Goal: Task Accomplishment & Management: Use online tool/utility

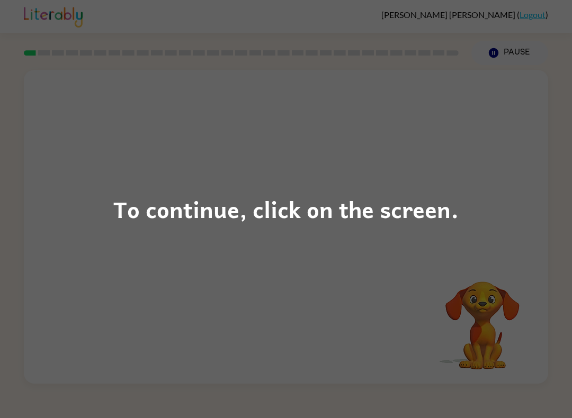
click at [470, 275] on div "To continue, click on the screen." at bounding box center [286, 209] width 572 height 418
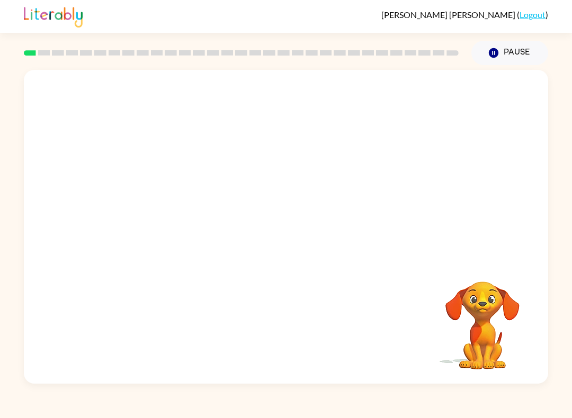
click at [460, 275] on video "Your browser must support playing .mp4 files to use Literably. Please try using…" at bounding box center [482, 318] width 106 height 106
click at [522, 272] on video "Your browser must support playing .mp4 files to use Literably. Please try using…" at bounding box center [482, 318] width 106 height 106
click at [175, 107] on video "Your browser must support playing .mp4 files to use Literably. Please try using…" at bounding box center [286, 165] width 524 height 190
click at [286, 231] on icon "button" at bounding box center [286, 232] width 19 height 19
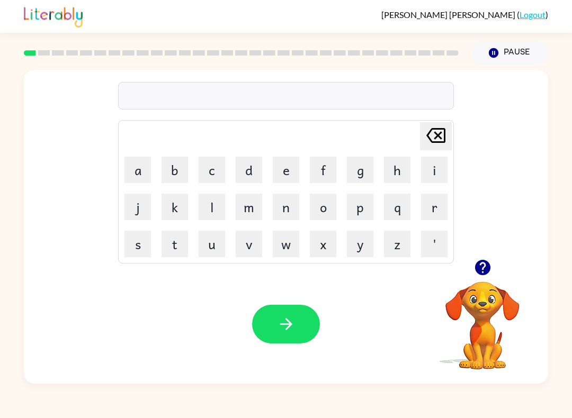
click at [181, 176] on button "b" at bounding box center [174, 170] width 26 height 26
click at [323, 217] on button "o" at bounding box center [323, 207] width 26 height 26
click at [136, 173] on button "a" at bounding box center [137, 170] width 26 height 26
click at [430, 217] on button "r" at bounding box center [434, 207] width 26 height 26
click at [255, 173] on button "d" at bounding box center [249, 170] width 26 height 26
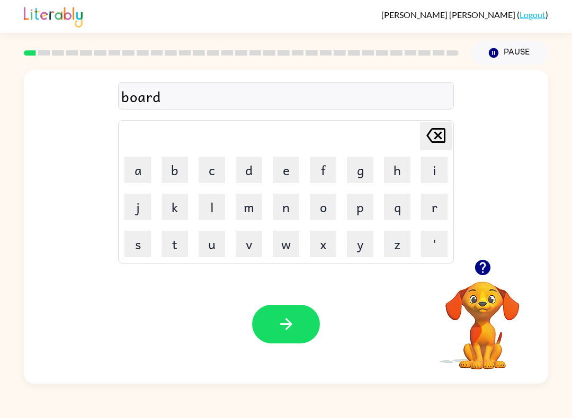
click at [290, 166] on button "e" at bounding box center [286, 170] width 26 height 26
click at [442, 208] on button "r" at bounding box center [434, 207] width 26 height 26
click at [295, 318] on button "button" at bounding box center [286, 324] width 68 height 39
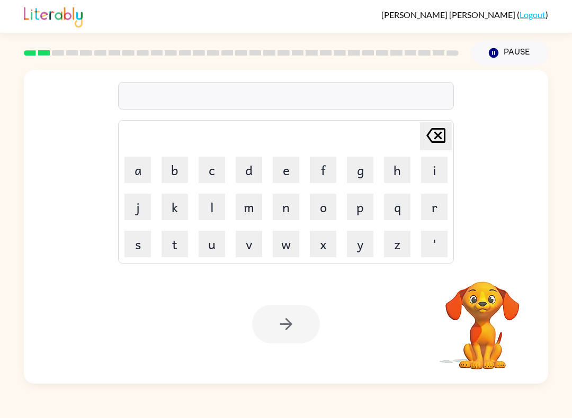
click at [437, 209] on button "r" at bounding box center [434, 207] width 26 height 26
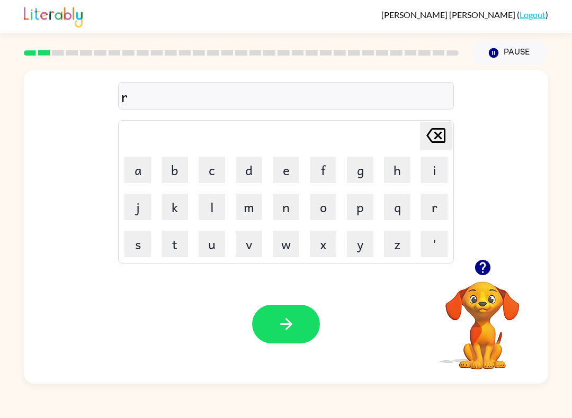
click at [322, 209] on button "o" at bounding box center [323, 207] width 26 height 26
click at [212, 236] on button "u" at bounding box center [212, 244] width 26 height 26
click at [286, 214] on button "n" at bounding box center [286, 207] width 26 height 26
click at [255, 176] on button "d" at bounding box center [249, 170] width 26 height 26
click at [271, 299] on div "Your browser must support playing .mp4 files to use Literably. Please try using…" at bounding box center [286, 324] width 524 height 119
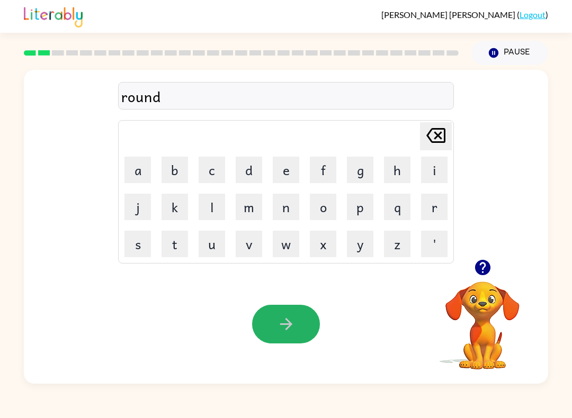
click at [299, 327] on button "button" at bounding box center [286, 324] width 68 height 39
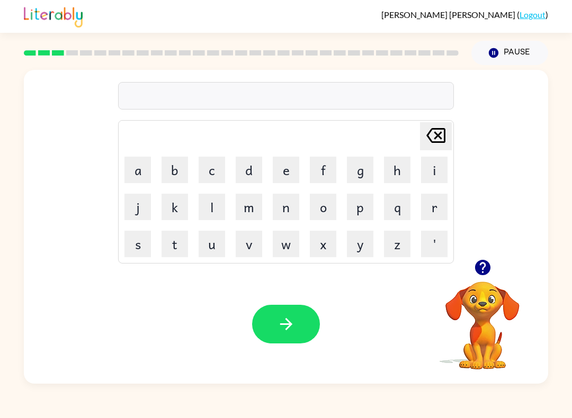
click at [253, 207] on button "m" at bounding box center [249, 207] width 26 height 26
click at [139, 167] on button "a" at bounding box center [137, 170] width 26 height 26
click at [215, 166] on button "c" at bounding box center [212, 170] width 26 height 26
click at [396, 178] on button "h" at bounding box center [397, 170] width 26 height 26
click at [437, 174] on button "i" at bounding box center [434, 170] width 26 height 26
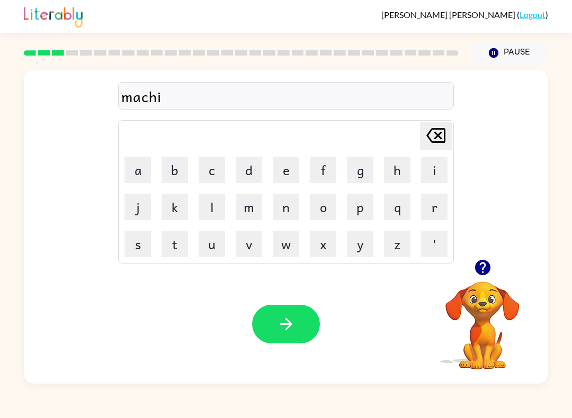
click at [283, 210] on button "n" at bounding box center [286, 207] width 26 height 26
click at [286, 171] on button "e" at bounding box center [286, 170] width 26 height 26
click at [289, 323] on icon "button" at bounding box center [285, 324] width 12 height 12
click at [435, 203] on button "r" at bounding box center [434, 207] width 26 height 26
click at [145, 170] on button "a" at bounding box center [137, 170] width 26 height 26
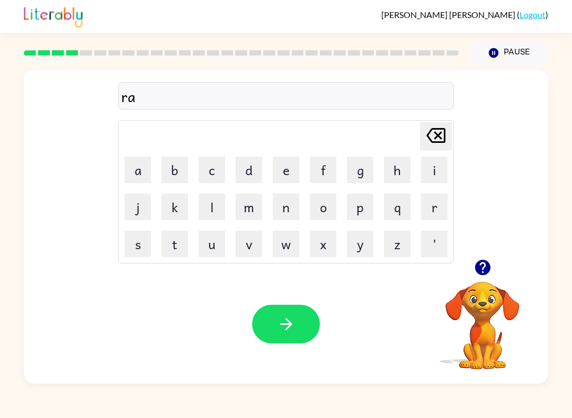
click at [432, 174] on button "i" at bounding box center [434, 170] width 26 height 26
click at [436, 146] on icon "[PERSON_NAME] last character input" at bounding box center [435, 135] width 25 height 25
click at [435, 146] on icon "[PERSON_NAME] last character input" at bounding box center [435, 135] width 25 height 25
click at [433, 140] on icon "[PERSON_NAME] last character input" at bounding box center [435, 135] width 25 height 25
click at [172, 243] on button "t" at bounding box center [174, 244] width 26 height 26
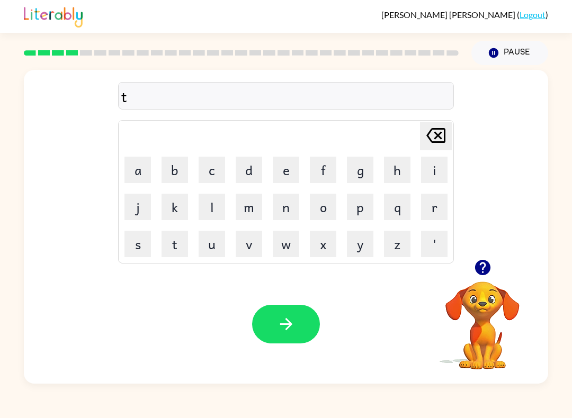
click at [439, 208] on button "r" at bounding box center [434, 207] width 26 height 26
click at [134, 170] on button "a" at bounding box center [137, 170] width 26 height 26
click at [434, 177] on button "i" at bounding box center [434, 170] width 26 height 26
click at [292, 209] on button "n" at bounding box center [286, 207] width 26 height 26
click at [290, 317] on icon "button" at bounding box center [286, 324] width 19 height 19
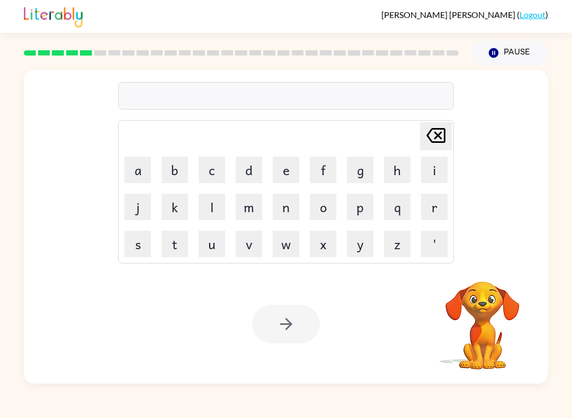
click at [245, 167] on button "d" at bounding box center [249, 170] width 26 height 26
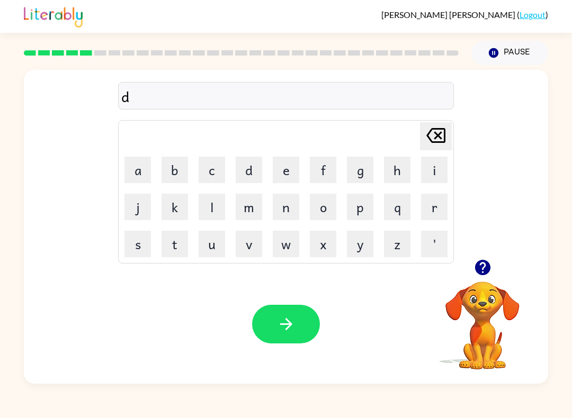
click at [292, 181] on button "e" at bounding box center [286, 170] width 26 height 26
click at [330, 171] on button "f" at bounding box center [323, 170] width 26 height 26
click at [275, 174] on button "e" at bounding box center [286, 170] width 26 height 26
click at [289, 214] on button "n" at bounding box center [286, 207] width 26 height 26
click at [137, 250] on button "s" at bounding box center [137, 244] width 26 height 26
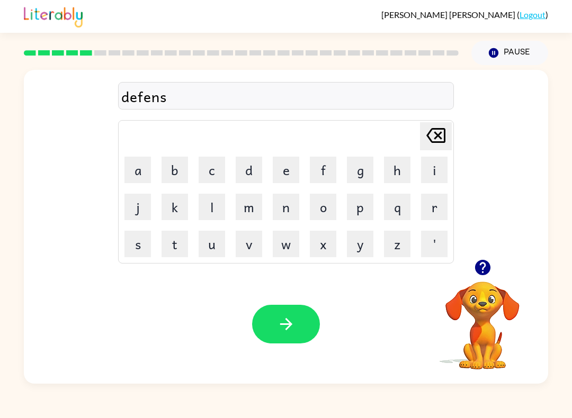
click at [286, 169] on button "e" at bounding box center [286, 170] width 26 height 26
click at [246, 244] on button "v" at bounding box center [249, 244] width 26 height 26
click at [438, 138] on icon "[PERSON_NAME] last character input" at bounding box center [435, 135] width 25 height 25
click at [440, 136] on icon "[PERSON_NAME] last character input" at bounding box center [435, 135] width 25 height 25
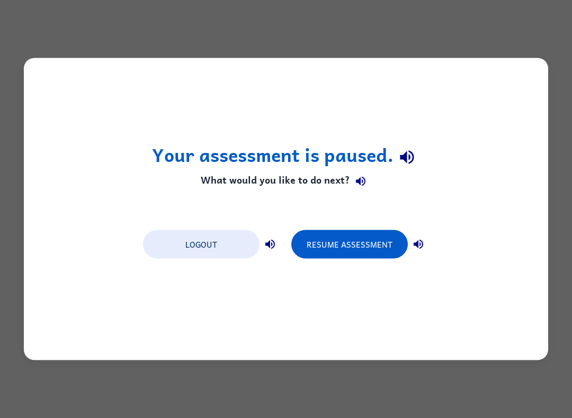
click at [386, 245] on button "Resume Assessment" at bounding box center [349, 244] width 116 height 29
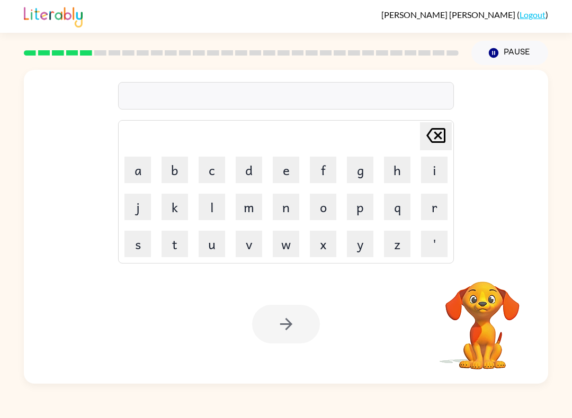
click at [248, 172] on button "d" at bounding box center [249, 170] width 26 height 26
click at [287, 171] on button "e" at bounding box center [286, 170] width 26 height 26
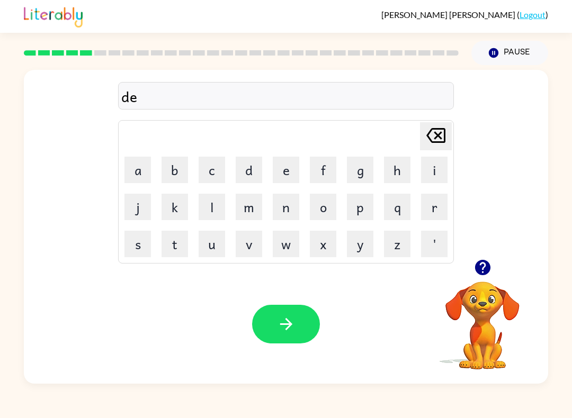
click at [323, 172] on button "f" at bounding box center [323, 170] width 26 height 26
click at [296, 161] on button "e" at bounding box center [286, 170] width 26 height 26
click at [278, 210] on button "n" at bounding box center [286, 207] width 26 height 26
click at [149, 243] on button "s" at bounding box center [137, 244] width 26 height 26
click at [428, 177] on button "i" at bounding box center [434, 170] width 26 height 26
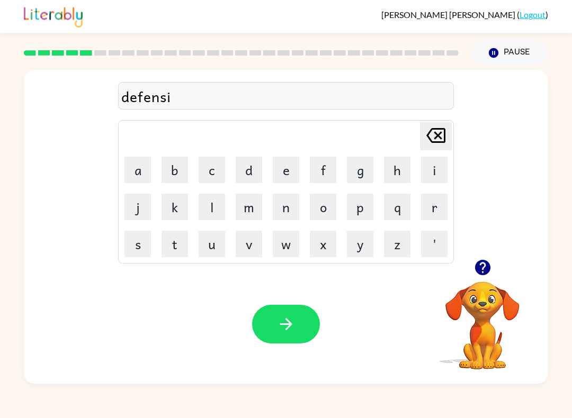
click at [253, 250] on button "v" at bounding box center [249, 244] width 26 height 26
click at [279, 172] on button "e" at bounding box center [286, 170] width 26 height 26
click at [292, 332] on icon "button" at bounding box center [286, 324] width 19 height 19
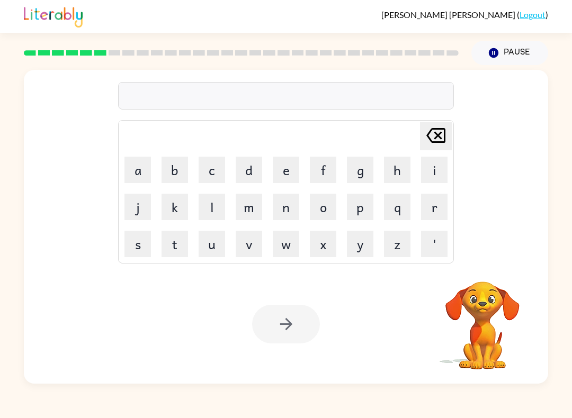
click at [250, 246] on button "v" at bounding box center [249, 244] width 26 height 26
click at [134, 173] on button "a" at bounding box center [137, 170] width 26 height 26
click at [219, 176] on button "c" at bounding box center [212, 170] width 26 height 26
click at [144, 171] on button "a" at bounding box center [137, 170] width 26 height 26
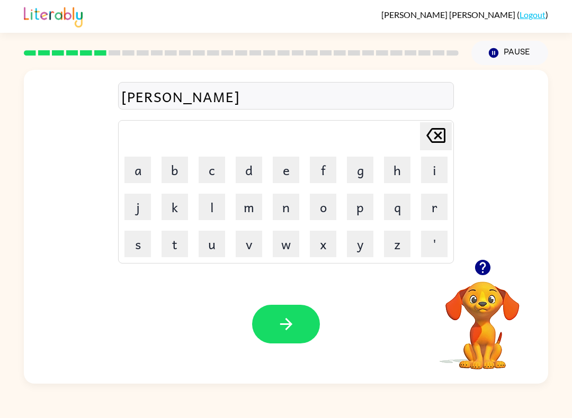
click at [181, 243] on button "t" at bounding box center [174, 244] width 26 height 26
click at [431, 175] on button "i" at bounding box center [434, 170] width 26 height 26
click at [329, 203] on button "o" at bounding box center [323, 207] width 26 height 26
click at [281, 210] on button "n" at bounding box center [286, 207] width 26 height 26
click at [279, 323] on icon "button" at bounding box center [286, 324] width 19 height 19
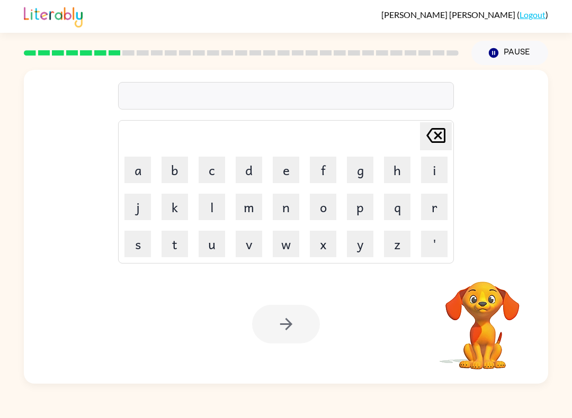
click at [362, 211] on button "p" at bounding box center [360, 207] width 26 height 26
click at [219, 246] on button "u" at bounding box center [212, 244] width 26 height 26
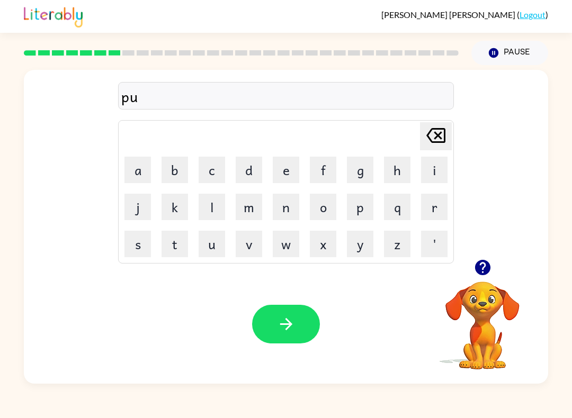
click at [248, 175] on button "d" at bounding box center [249, 170] width 26 height 26
click at [247, 179] on button "d" at bounding box center [249, 170] width 26 height 26
click at [212, 208] on button "l" at bounding box center [212, 207] width 26 height 26
click at [283, 172] on button "e" at bounding box center [286, 170] width 26 height 26
click at [278, 332] on icon "button" at bounding box center [286, 324] width 19 height 19
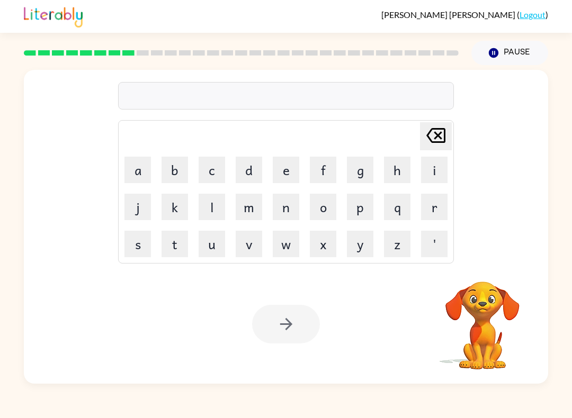
click at [248, 206] on button "m" at bounding box center [249, 207] width 26 height 26
click at [436, 169] on button "i" at bounding box center [434, 170] width 26 height 26
click at [433, 211] on button "r" at bounding box center [434, 207] width 26 height 26
click at [137, 175] on button "a" at bounding box center [137, 170] width 26 height 26
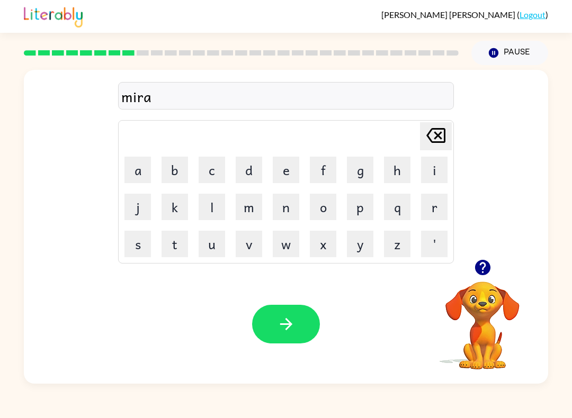
click at [213, 169] on button "c" at bounding box center [212, 170] width 26 height 26
click at [217, 205] on button "l" at bounding box center [212, 207] width 26 height 26
click at [285, 168] on button "e" at bounding box center [286, 170] width 26 height 26
click at [285, 329] on icon "button" at bounding box center [286, 324] width 19 height 19
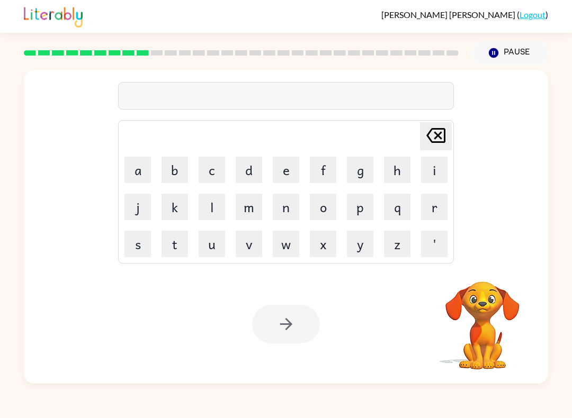
click at [247, 203] on button "m" at bounding box center [249, 207] width 26 height 26
click at [435, 171] on button "i" at bounding box center [434, 170] width 26 height 26
click at [251, 169] on button "d" at bounding box center [249, 170] width 26 height 26
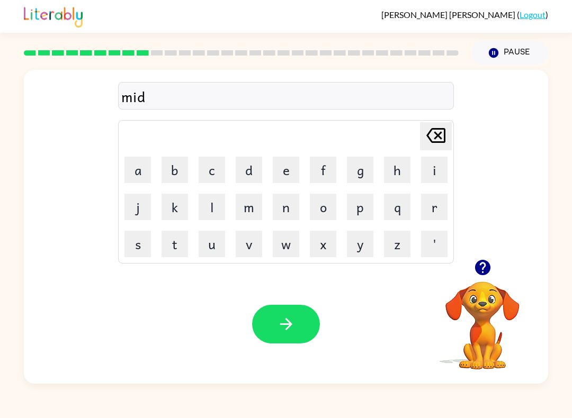
click at [255, 205] on button "m" at bounding box center [249, 207] width 26 height 26
click at [321, 212] on button "o" at bounding box center [323, 207] width 26 height 26
click at [432, 211] on button "r" at bounding box center [434, 207] width 26 height 26
click at [284, 208] on button "n" at bounding box center [286, 207] width 26 height 26
click at [423, 172] on button "i" at bounding box center [434, 170] width 26 height 26
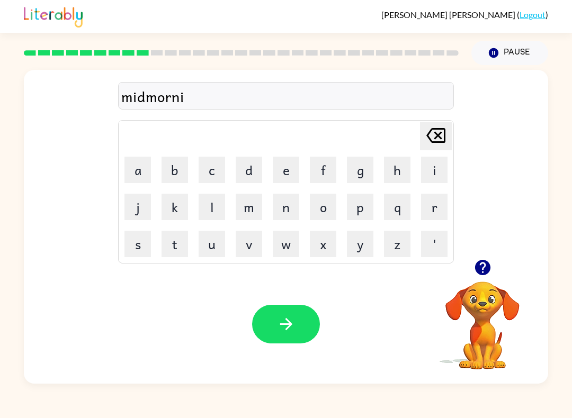
click at [289, 208] on button "n" at bounding box center [286, 207] width 26 height 26
click at [359, 171] on button "g" at bounding box center [360, 170] width 26 height 26
click at [282, 327] on icon "button" at bounding box center [286, 324] width 19 height 19
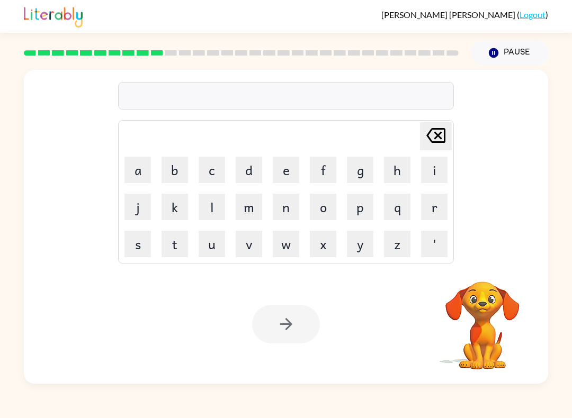
click at [247, 174] on button "d" at bounding box center [249, 170] width 26 height 26
click at [426, 174] on button "i" at bounding box center [434, 170] width 26 height 26
click at [143, 247] on button "s" at bounding box center [137, 244] width 26 height 26
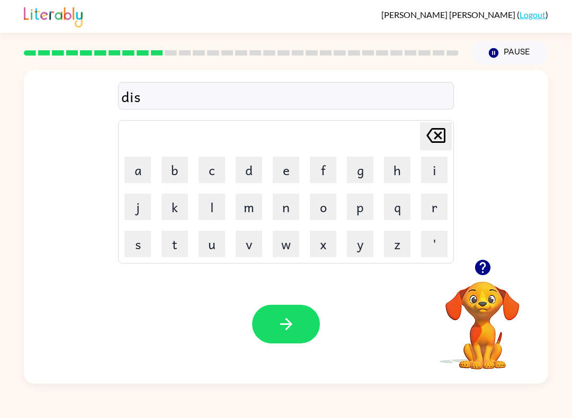
click at [178, 240] on button "t" at bounding box center [174, 244] width 26 height 26
click at [436, 217] on button "r" at bounding box center [434, 207] width 26 height 26
click at [213, 246] on button "u" at bounding box center [212, 244] width 26 height 26
click at [149, 245] on button "s" at bounding box center [137, 244] width 26 height 26
click at [182, 252] on button "t" at bounding box center [174, 244] width 26 height 26
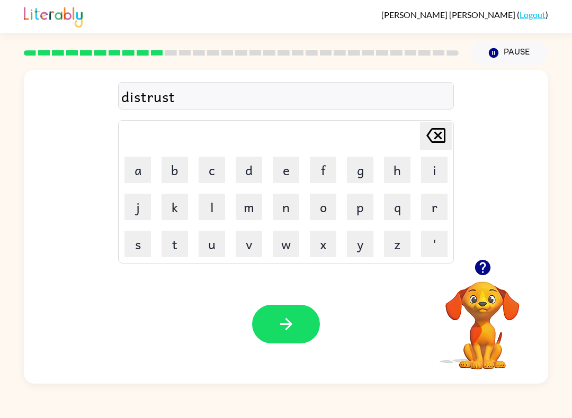
click at [285, 328] on icon "button" at bounding box center [286, 324] width 19 height 19
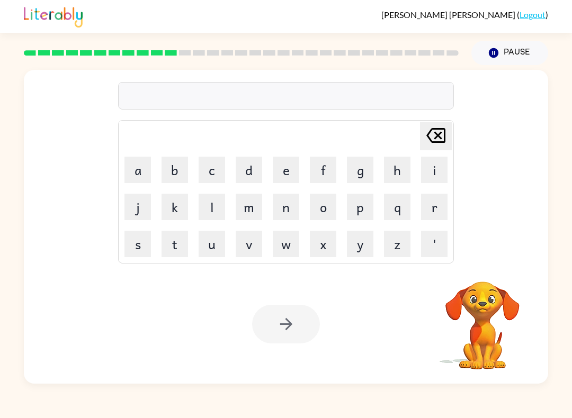
click at [432, 214] on button "r" at bounding box center [434, 207] width 26 height 26
click at [320, 212] on button "o" at bounding box center [323, 207] width 26 height 26
click at [129, 172] on button "a" at bounding box center [137, 170] width 26 height 26
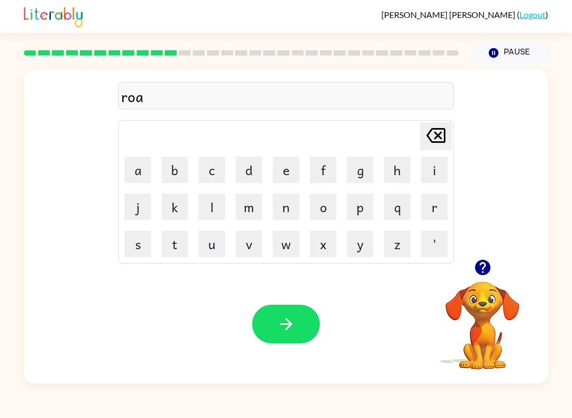
click at [254, 175] on button "d" at bounding box center [249, 170] width 26 height 26
click at [292, 326] on icon "button" at bounding box center [286, 324] width 19 height 19
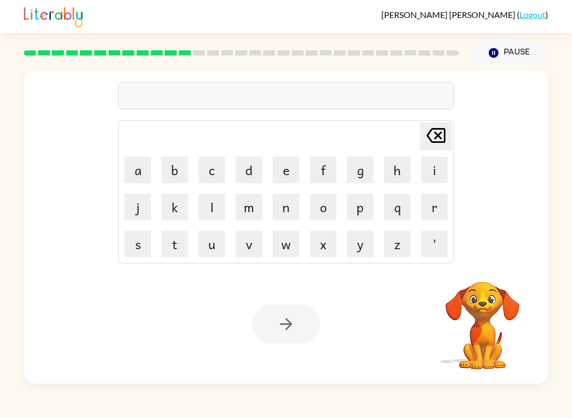
click at [210, 248] on button "u" at bounding box center [212, 244] width 26 height 26
click at [366, 215] on button "p" at bounding box center [360, 207] width 26 height 26
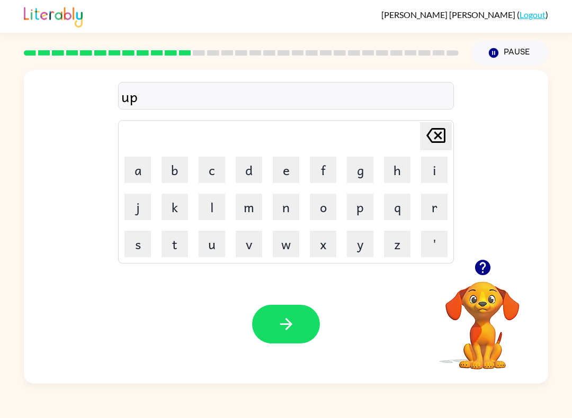
click at [372, 171] on button "g" at bounding box center [360, 170] width 26 height 26
click at [431, 219] on button "r" at bounding box center [434, 207] width 26 height 26
click at [142, 169] on button "a" at bounding box center [137, 170] width 26 height 26
click at [259, 176] on button "d" at bounding box center [249, 170] width 26 height 26
click at [293, 173] on button "e" at bounding box center [286, 170] width 26 height 26
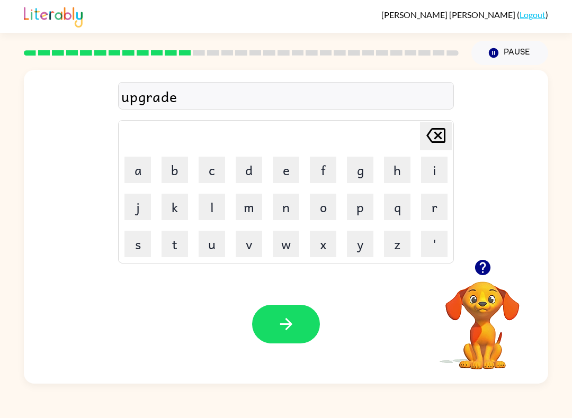
click at [300, 316] on button "button" at bounding box center [286, 324] width 68 height 39
click at [249, 215] on button "m" at bounding box center [249, 207] width 26 height 26
click at [137, 168] on button "a" at bounding box center [137, 170] width 26 height 26
click at [243, 175] on button "d" at bounding box center [249, 170] width 26 height 26
click at [287, 207] on button "n" at bounding box center [286, 207] width 26 height 26
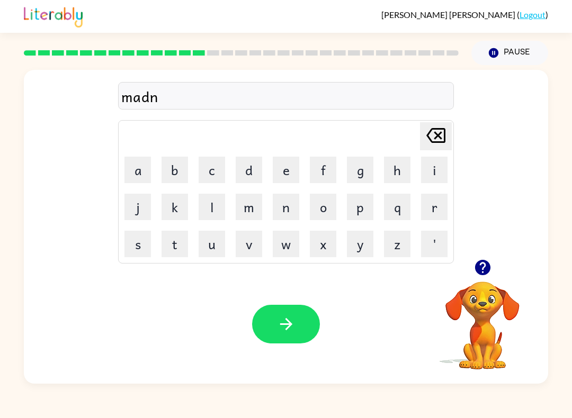
click at [294, 173] on button "e" at bounding box center [286, 170] width 26 height 26
click at [145, 248] on button "s" at bounding box center [137, 244] width 26 height 26
click at [304, 332] on button "button" at bounding box center [286, 324] width 68 height 39
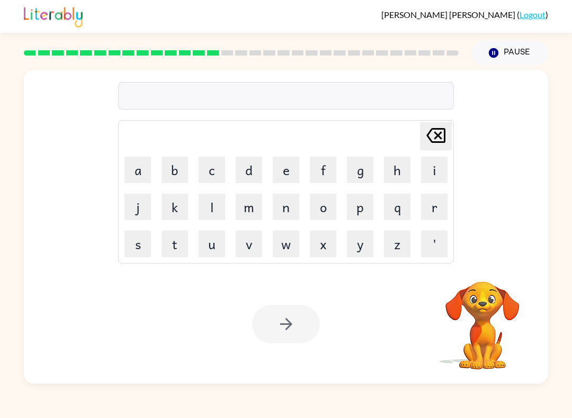
click at [170, 172] on button "b" at bounding box center [174, 170] width 26 height 26
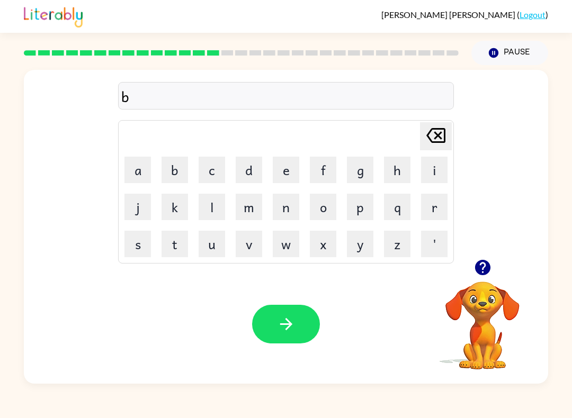
click at [323, 213] on button "o" at bounding box center [323, 207] width 26 height 26
click at [285, 217] on button "n" at bounding box center [286, 207] width 26 height 26
click at [212, 253] on button "u" at bounding box center [212, 244] width 26 height 26
click at [140, 248] on button "s" at bounding box center [137, 244] width 26 height 26
click at [293, 319] on icon "button" at bounding box center [286, 324] width 19 height 19
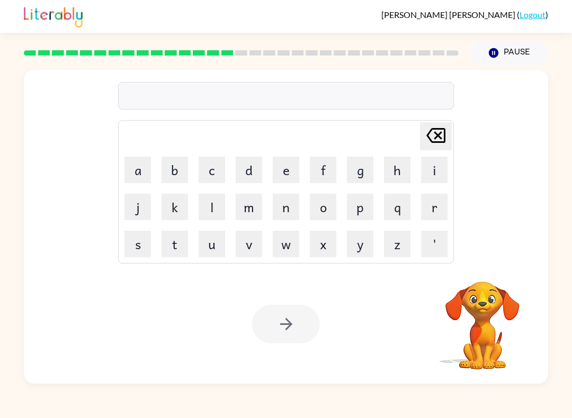
click at [141, 248] on button "s" at bounding box center [137, 244] width 26 height 26
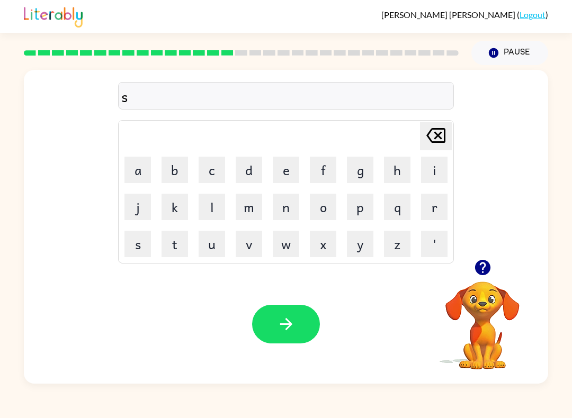
click at [255, 213] on button "m" at bounding box center [249, 207] width 26 height 26
click at [328, 208] on button "o" at bounding box center [323, 207] width 26 height 26
click at [430, 212] on button "r" at bounding box center [434, 207] width 26 height 26
click at [285, 177] on button "e" at bounding box center [286, 170] width 26 height 26
click at [302, 324] on button "button" at bounding box center [286, 324] width 68 height 39
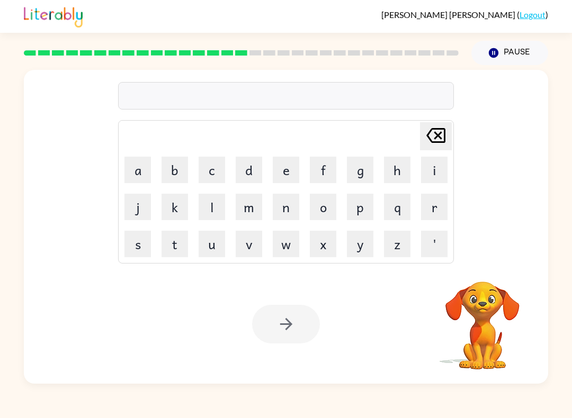
click at [425, 217] on button "r" at bounding box center [434, 207] width 26 height 26
click at [150, 170] on button "a" at bounding box center [137, 170] width 26 height 26
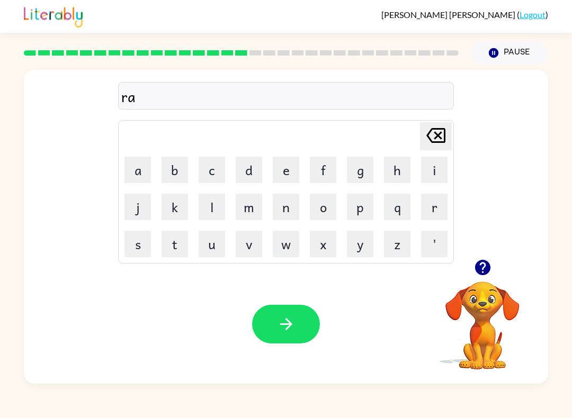
click at [246, 211] on button "m" at bounding box center [249, 207] width 26 height 26
click at [295, 318] on button "button" at bounding box center [286, 324] width 68 height 39
click at [182, 175] on button "b" at bounding box center [174, 170] width 26 height 26
click at [434, 173] on button "i" at bounding box center [434, 170] width 26 height 26
click at [244, 215] on button "m" at bounding box center [249, 207] width 26 height 26
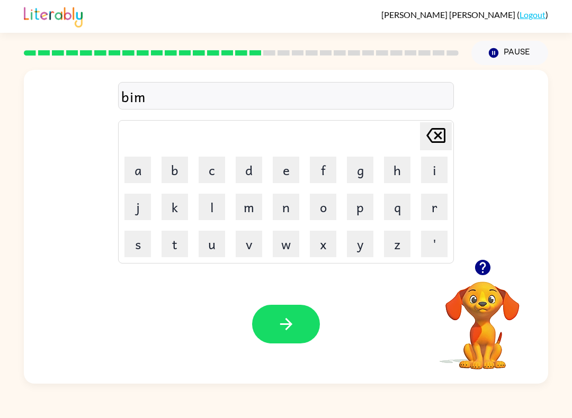
click at [248, 211] on button "m" at bounding box center [249, 207] width 26 height 26
click at [435, 168] on button "i" at bounding box center [434, 170] width 26 height 26
click at [285, 208] on button "n" at bounding box center [286, 207] width 26 height 26
click at [356, 175] on button "g" at bounding box center [360, 170] width 26 height 26
click at [285, 320] on icon "button" at bounding box center [286, 324] width 19 height 19
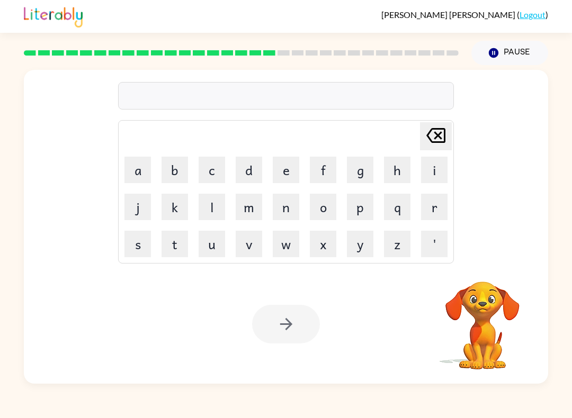
click at [436, 206] on button "r" at bounding box center [434, 207] width 26 height 26
click at [435, 178] on button "i" at bounding box center [434, 170] width 26 height 26
click at [137, 244] on button "s" at bounding box center [137, 244] width 26 height 26
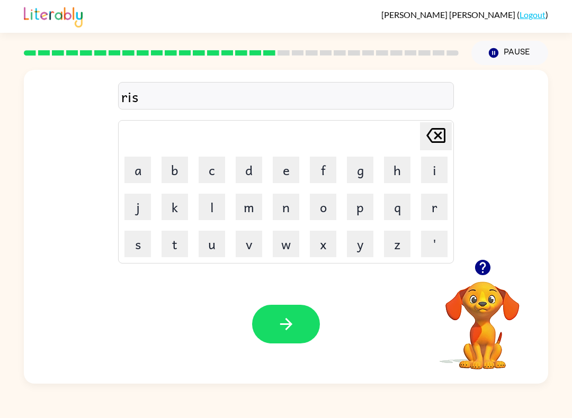
click at [184, 208] on button "k" at bounding box center [174, 207] width 26 height 26
click at [431, 177] on button "i" at bounding box center [434, 170] width 26 height 26
click at [289, 177] on button "e" at bounding box center [286, 170] width 26 height 26
click at [144, 247] on button "s" at bounding box center [137, 244] width 26 height 26
click at [176, 246] on button "t" at bounding box center [174, 244] width 26 height 26
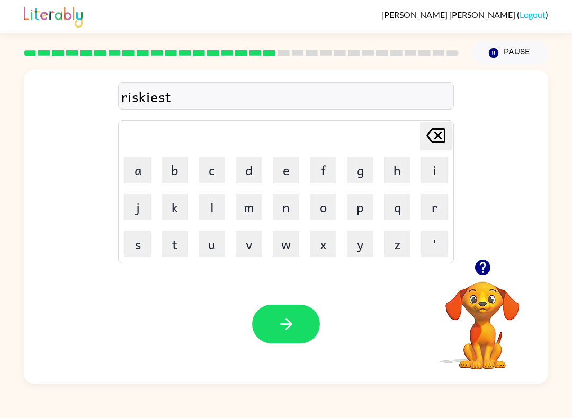
click at [295, 323] on icon "button" at bounding box center [286, 324] width 19 height 19
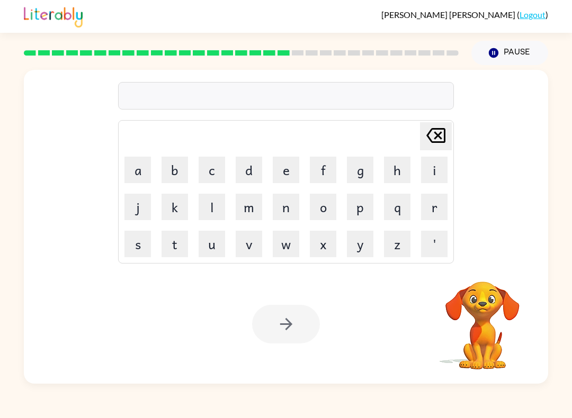
click at [143, 176] on button "a" at bounding box center [137, 170] width 26 height 26
click at [426, 218] on button "r" at bounding box center [434, 207] width 26 height 26
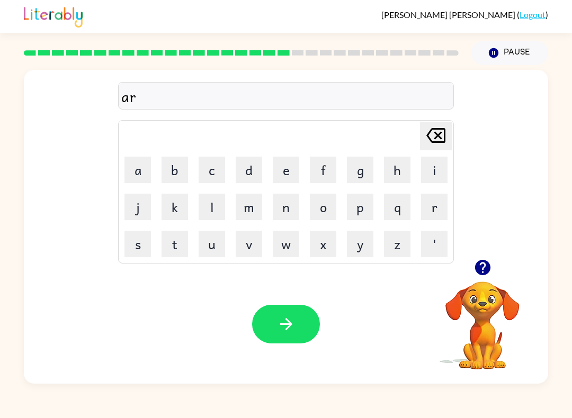
click at [213, 174] on button "c" at bounding box center [212, 170] width 26 height 26
click at [392, 174] on button "h" at bounding box center [397, 170] width 26 height 26
click at [285, 250] on button "w" at bounding box center [286, 244] width 26 height 26
click at [142, 175] on button "a" at bounding box center [137, 170] width 26 height 26
click at [359, 239] on button "y" at bounding box center [360, 244] width 26 height 26
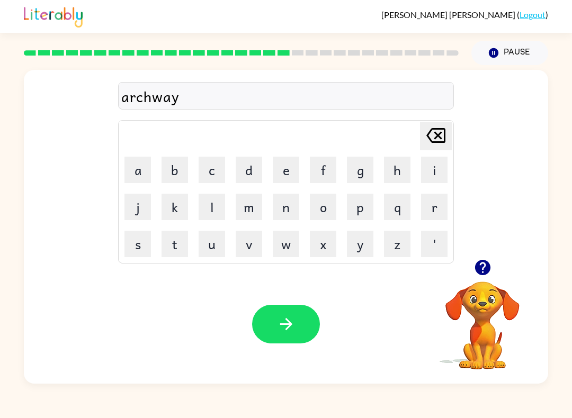
click at [273, 337] on button "button" at bounding box center [286, 324] width 68 height 39
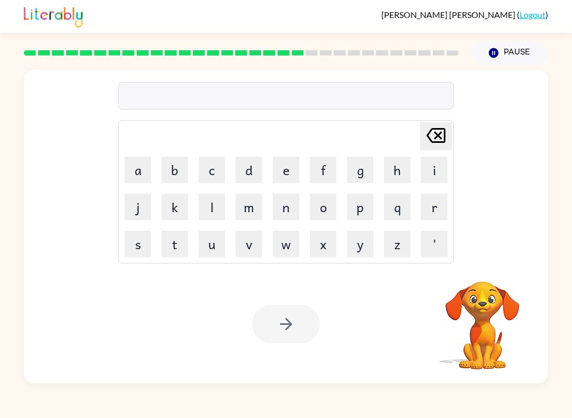
click at [316, 166] on button "f" at bounding box center [323, 170] width 26 height 26
click at [323, 209] on button "o" at bounding box center [323, 207] width 26 height 26
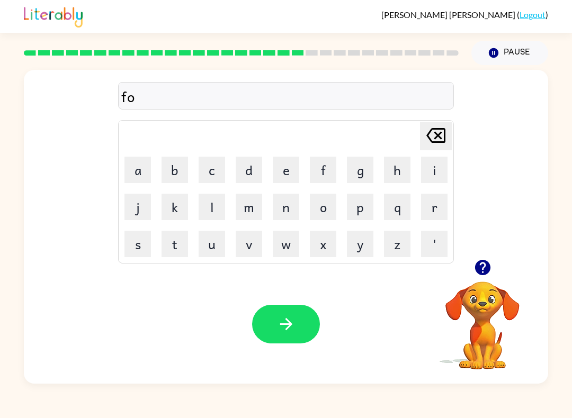
click at [215, 208] on button "l" at bounding box center [212, 207] width 26 height 26
click at [214, 208] on button "l" at bounding box center [212, 207] width 26 height 26
click at [322, 212] on button "o" at bounding box center [323, 207] width 26 height 26
click at [287, 251] on button "w" at bounding box center [286, 244] width 26 height 26
click at [284, 174] on button "e" at bounding box center [286, 170] width 26 height 26
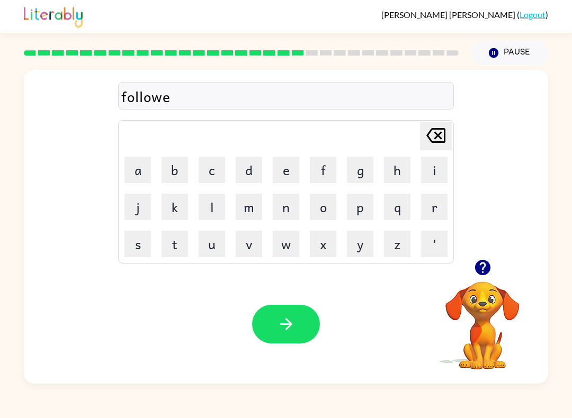
click at [248, 173] on button "d" at bounding box center [249, 170] width 26 height 26
click at [276, 323] on button "button" at bounding box center [286, 324] width 68 height 39
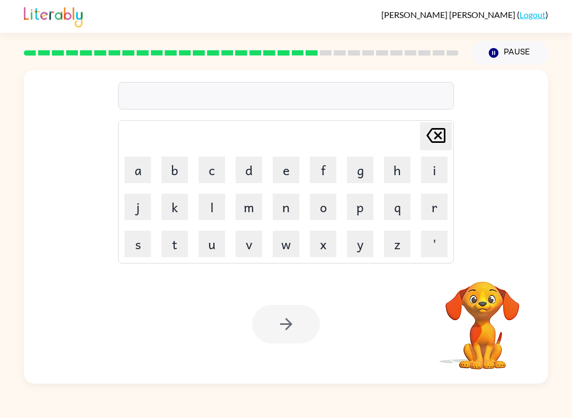
click at [213, 177] on button "c" at bounding box center [212, 170] width 26 height 26
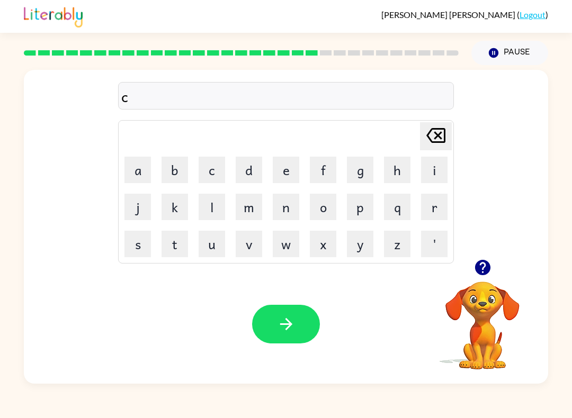
click at [291, 173] on button "e" at bounding box center [286, 170] width 26 height 26
click at [291, 206] on button "n" at bounding box center [286, 207] width 26 height 26
click at [179, 238] on button "t" at bounding box center [174, 244] width 26 height 26
click at [431, 173] on button "i" at bounding box center [434, 170] width 26 height 26
click at [357, 215] on button "p" at bounding box center [360, 207] width 26 height 26
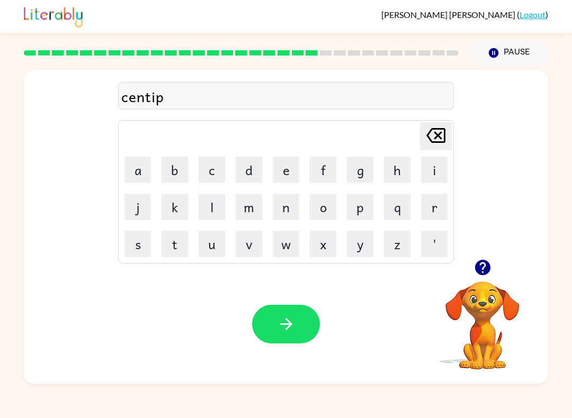
click at [291, 176] on button "e" at bounding box center [286, 170] width 26 height 26
click at [245, 170] on button "d" at bounding box center [249, 170] width 26 height 26
click at [306, 332] on button "button" at bounding box center [286, 324] width 68 height 39
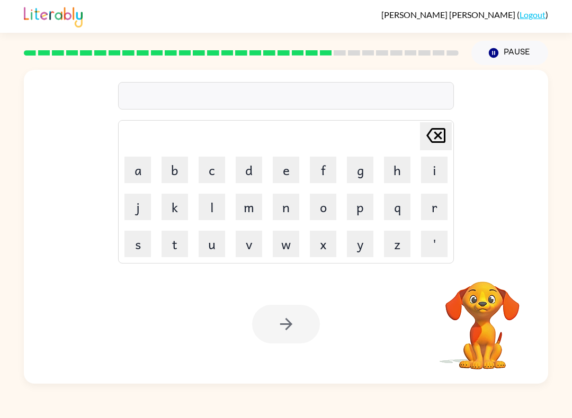
click at [138, 246] on button "s" at bounding box center [137, 244] width 26 height 26
click at [181, 245] on button "t" at bounding box center [174, 244] width 26 height 26
click at [141, 165] on button "a" at bounding box center [137, 170] width 26 height 26
click at [435, 175] on button "i" at bounding box center [434, 170] width 26 height 26
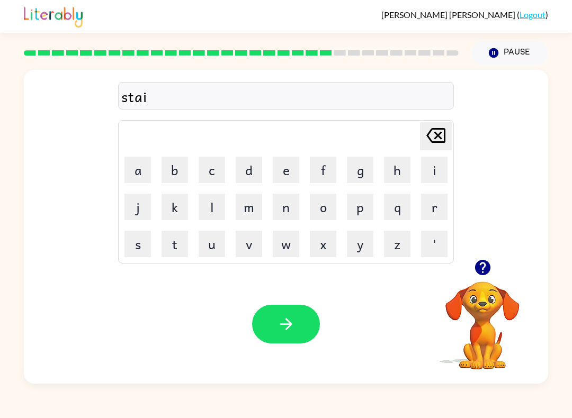
click at [436, 139] on icon "[PERSON_NAME] last character input" at bounding box center [435, 135] width 25 height 25
click at [436, 138] on icon at bounding box center [435, 135] width 19 height 15
click at [427, 142] on icon "[PERSON_NAME] last character input" at bounding box center [435, 135] width 25 height 25
click at [427, 141] on icon "[PERSON_NAME] last character input" at bounding box center [435, 135] width 25 height 25
click at [136, 244] on button "s" at bounding box center [137, 244] width 26 height 26
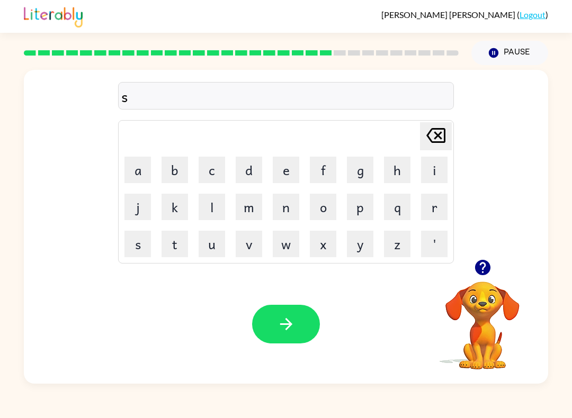
click at [221, 245] on button "u" at bounding box center [212, 244] width 26 height 26
click at [136, 242] on button "s" at bounding box center [137, 244] width 26 height 26
click at [182, 245] on button "t" at bounding box center [174, 244] width 26 height 26
click at [138, 167] on button "a" at bounding box center [137, 170] width 26 height 26
click at [289, 212] on button "n" at bounding box center [286, 207] width 26 height 26
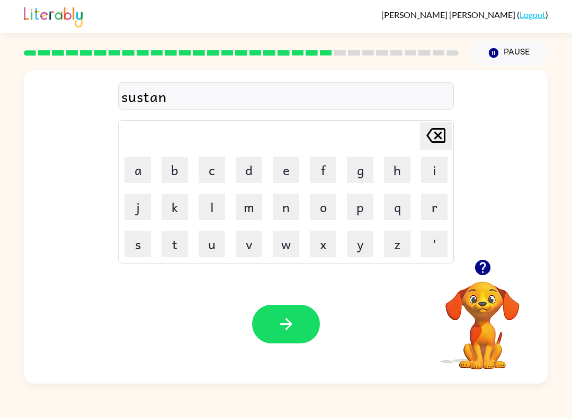
click at [284, 324] on icon "button" at bounding box center [286, 324] width 19 height 19
click at [327, 172] on button "f" at bounding box center [323, 170] width 26 height 26
click at [329, 217] on button "o" at bounding box center [323, 207] width 26 height 26
click at [289, 251] on button "w" at bounding box center [286, 244] width 26 height 26
click at [143, 174] on button "a" at bounding box center [137, 170] width 26 height 26
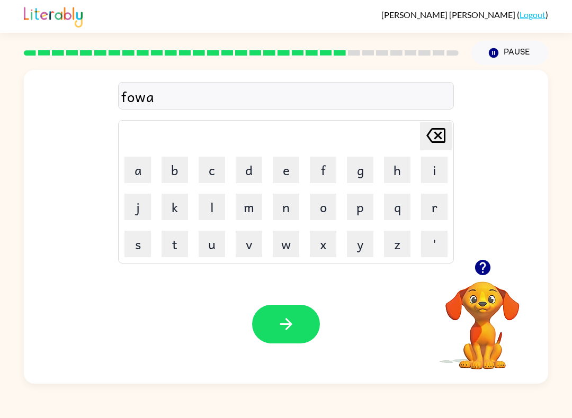
click at [421, 218] on button "r" at bounding box center [434, 207] width 26 height 26
click at [257, 168] on button "d" at bounding box center [249, 170] width 26 height 26
click at [291, 324] on icon "button" at bounding box center [285, 324] width 12 height 12
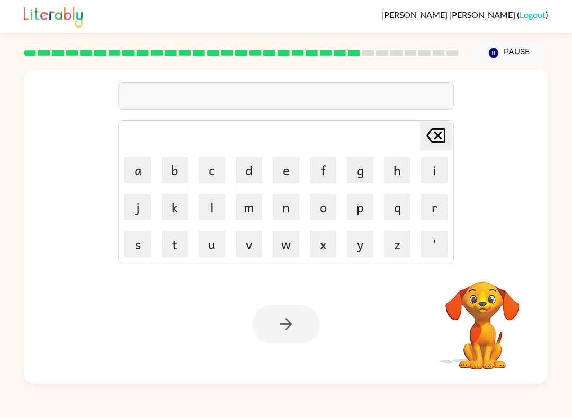
click at [428, 218] on button "r" at bounding box center [434, 207] width 26 height 26
click at [285, 163] on button "e" at bounding box center [286, 170] width 26 height 26
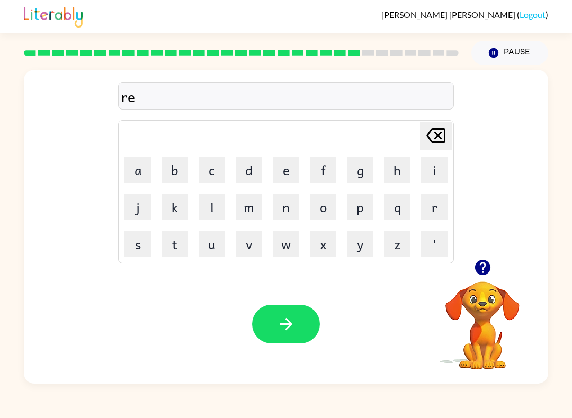
click at [217, 210] on button "l" at bounding box center [212, 207] width 26 height 26
click at [138, 174] on button "a" at bounding box center [137, 170] width 26 height 26
click at [176, 249] on button "t" at bounding box center [174, 244] width 26 height 26
click at [284, 172] on button "e" at bounding box center [286, 170] width 26 height 26
click at [254, 175] on button "d" at bounding box center [249, 170] width 26 height 26
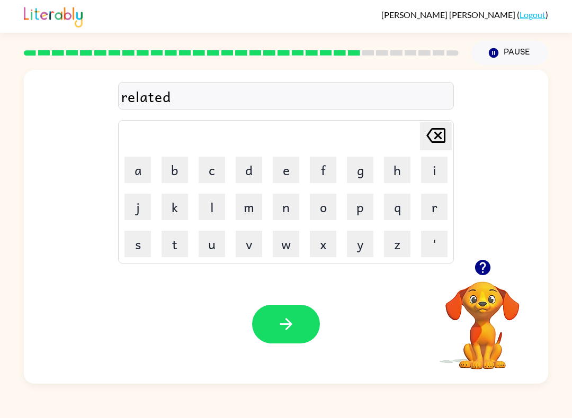
click at [295, 326] on button "button" at bounding box center [286, 324] width 68 height 39
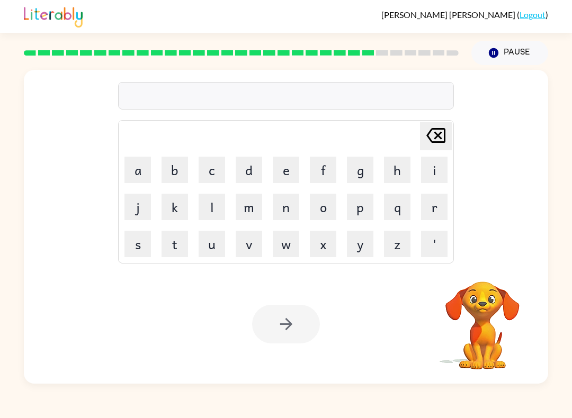
click at [364, 168] on button "g" at bounding box center [360, 170] width 26 height 26
click at [334, 213] on button "o" at bounding box center [323, 207] width 26 height 26
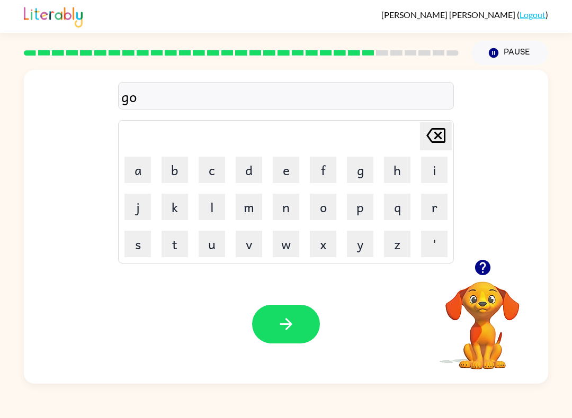
click at [175, 173] on button "b" at bounding box center [174, 170] width 26 height 26
click at [220, 211] on button "l" at bounding box center [212, 207] width 26 height 26
click at [438, 173] on button "i" at bounding box center [434, 170] width 26 height 26
click at [291, 209] on button "n" at bounding box center [286, 207] width 26 height 26
click at [275, 327] on button "button" at bounding box center [286, 324] width 68 height 39
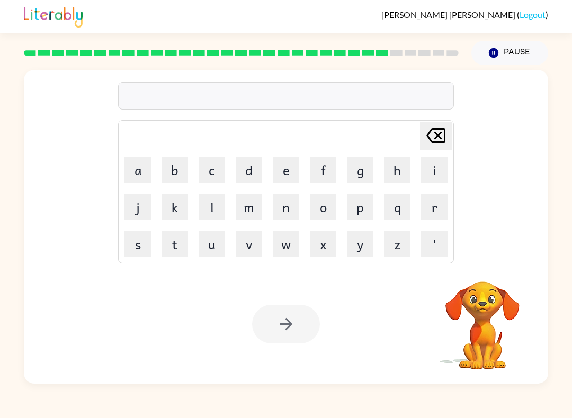
click at [220, 212] on button "l" at bounding box center [212, 207] width 26 height 26
click at [214, 241] on button "u" at bounding box center [212, 244] width 26 height 26
click at [260, 207] on button "m" at bounding box center [249, 207] width 26 height 26
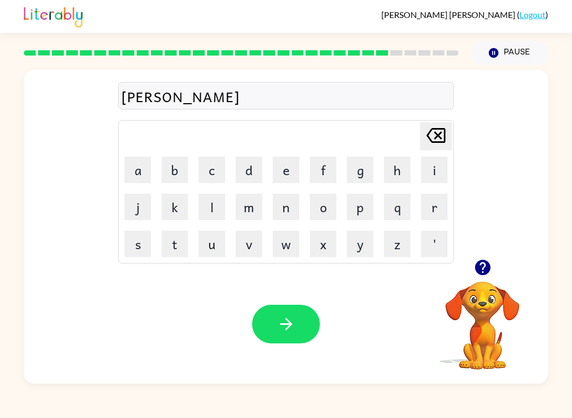
click at [176, 168] on button "b" at bounding box center [174, 170] width 26 height 26
click at [438, 210] on button "r" at bounding box center [434, 207] width 26 height 26
click at [440, 132] on icon "[PERSON_NAME] last character input" at bounding box center [435, 135] width 25 height 25
click at [281, 175] on button "e" at bounding box center [286, 170] width 26 height 26
click at [435, 213] on button "r" at bounding box center [434, 207] width 26 height 26
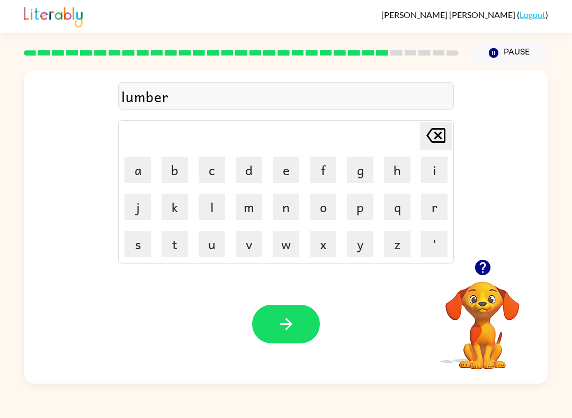
click at [149, 205] on button "j" at bounding box center [137, 207] width 26 height 26
click at [139, 169] on button "a" at bounding box center [137, 170] width 26 height 26
click at [215, 174] on button "c" at bounding box center [212, 170] width 26 height 26
click at [175, 209] on button "k" at bounding box center [174, 207] width 26 height 26
click at [297, 322] on button "button" at bounding box center [286, 324] width 68 height 39
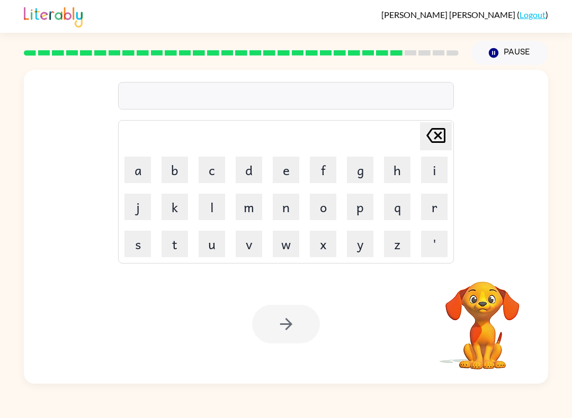
click at [364, 215] on button "p" at bounding box center [360, 207] width 26 height 26
click at [430, 176] on button "i" at bounding box center [434, 170] width 26 height 26
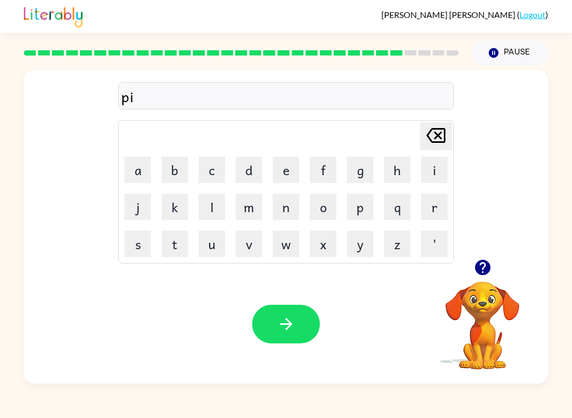
click at [286, 169] on button "e" at bounding box center [286, 170] width 26 height 26
click at [430, 202] on button "r" at bounding box center [434, 207] width 26 height 26
click at [291, 172] on button "e" at bounding box center [286, 170] width 26 height 26
click at [438, 150] on div "[PERSON_NAME] last character input" at bounding box center [435, 136] width 25 height 27
click at [223, 161] on button "c" at bounding box center [212, 170] width 26 height 26
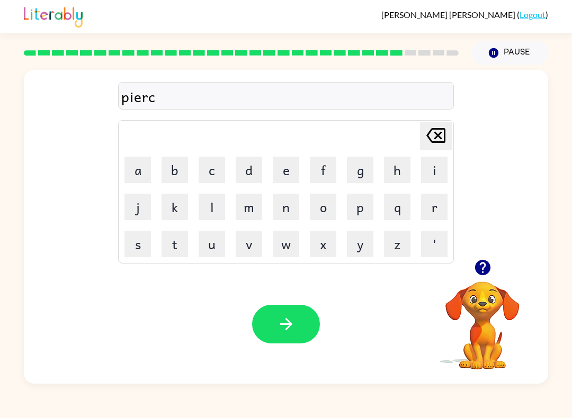
click at [288, 173] on button "e" at bounding box center [286, 170] width 26 height 26
click at [299, 329] on button "button" at bounding box center [286, 324] width 68 height 39
click at [175, 246] on button "t" at bounding box center [174, 244] width 26 height 26
click at [394, 177] on button "h" at bounding box center [397, 170] width 26 height 26
click at [443, 175] on button "i" at bounding box center [434, 170] width 26 height 26
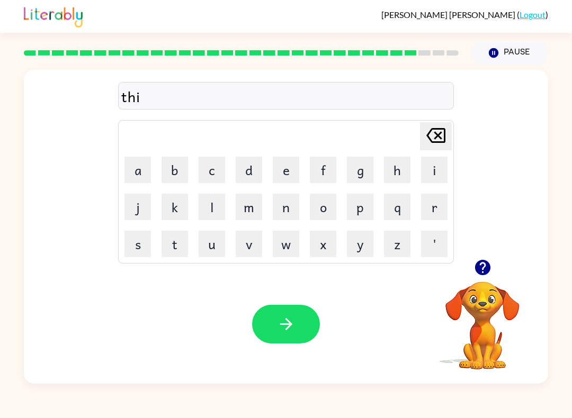
click at [285, 210] on button "n" at bounding box center [286, 207] width 26 height 26
click at [298, 331] on button "button" at bounding box center [286, 324] width 68 height 39
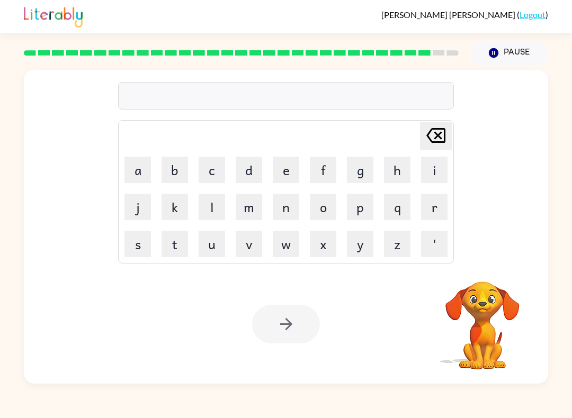
click at [148, 237] on button "s" at bounding box center [137, 244] width 26 height 26
click at [220, 204] on button "l" at bounding box center [212, 207] width 26 height 26
click at [432, 172] on button "i" at bounding box center [434, 170] width 26 height 26
click at [251, 241] on button "v" at bounding box center [249, 244] width 26 height 26
click at [294, 171] on button "e" at bounding box center [286, 170] width 26 height 26
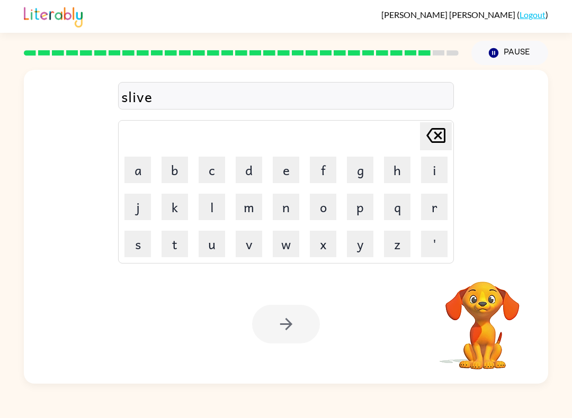
click at [438, 209] on button "r" at bounding box center [434, 207] width 26 height 26
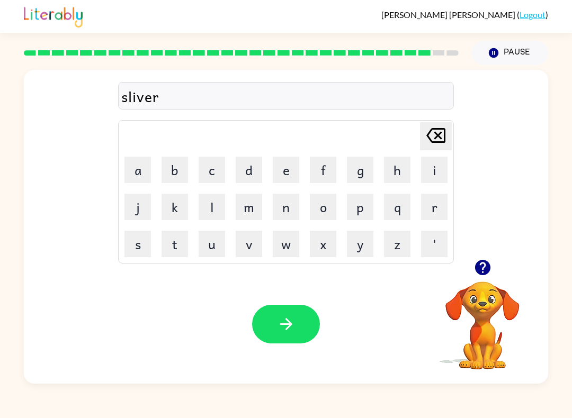
click at [288, 248] on button "w" at bounding box center [286, 244] width 26 height 26
click at [148, 167] on button "a" at bounding box center [137, 170] width 26 height 26
click at [433, 207] on button "r" at bounding box center [434, 207] width 26 height 26
click at [285, 170] on button "e" at bounding box center [286, 170] width 26 height 26
click at [291, 330] on icon "button" at bounding box center [286, 324] width 19 height 19
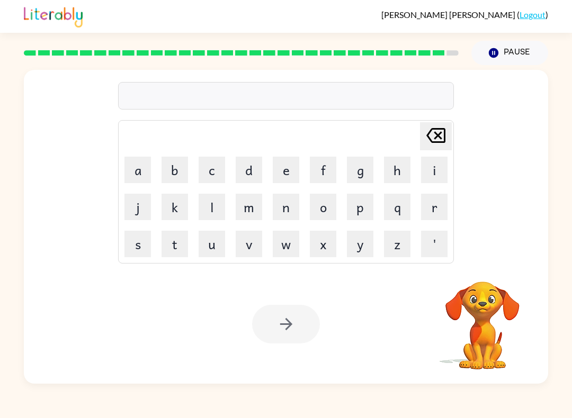
click at [145, 160] on button "a" at bounding box center [137, 170] width 26 height 26
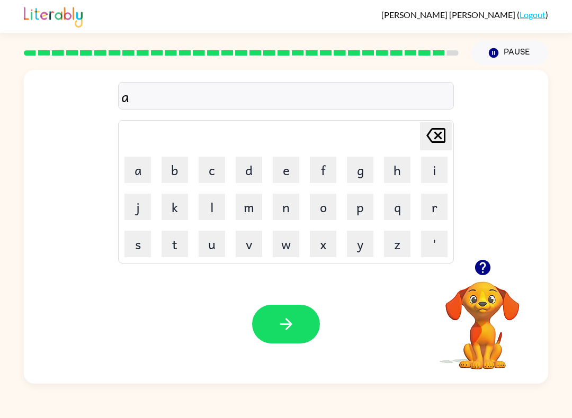
click at [431, 130] on icon at bounding box center [435, 135] width 19 height 15
click at [219, 244] on button "u" at bounding box center [212, 244] width 26 height 26
click at [288, 210] on button "n" at bounding box center [286, 207] width 26 height 26
click at [142, 166] on button "a" at bounding box center [137, 170] width 26 height 26
click at [331, 181] on button "f" at bounding box center [323, 170] width 26 height 26
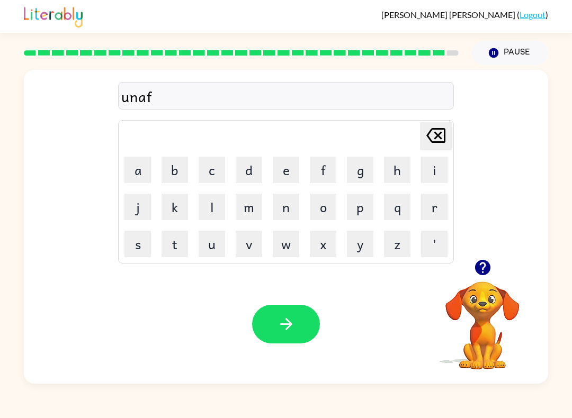
click at [430, 214] on button "r" at bounding box center [434, 207] width 26 height 26
click at [143, 170] on button "a" at bounding box center [137, 170] width 26 height 26
click at [430, 178] on button "i" at bounding box center [434, 170] width 26 height 26
click at [254, 180] on button "d" at bounding box center [249, 170] width 26 height 26
click at [291, 323] on icon "button" at bounding box center [285, 324] width 12 height 12
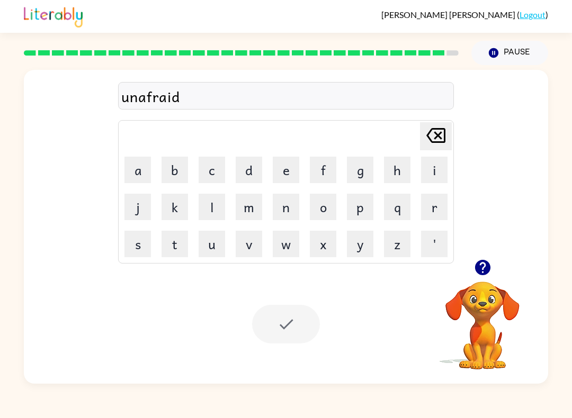
click at [377, 414] on div "[PERSON_NAME] ( Logout ) Pause Pause unafraid Delete Delete last character inpu…" at bounding box center [286, 209] width 572 height 418
